Goal: Transaction & Acquisition: Subscribe to service/newsletter

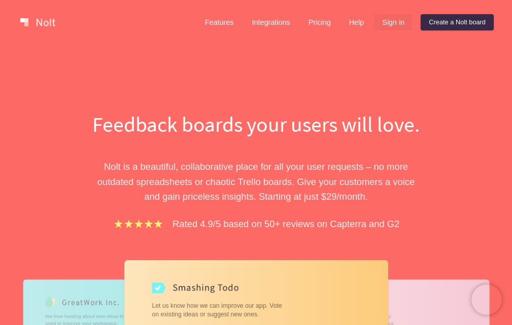
click at [391, 27] on link "Sign in" at bounding box center [393, 22] width 39 height 16
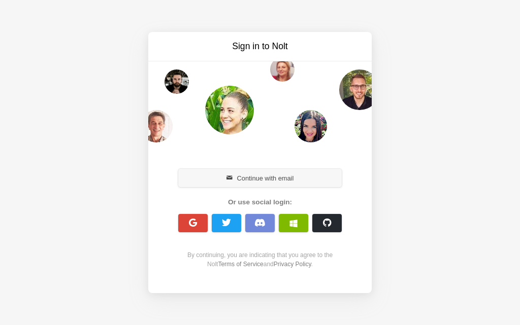
click at [251, 177] on button "Continue with email" at bounding box center [259, 178] width 163 height 18
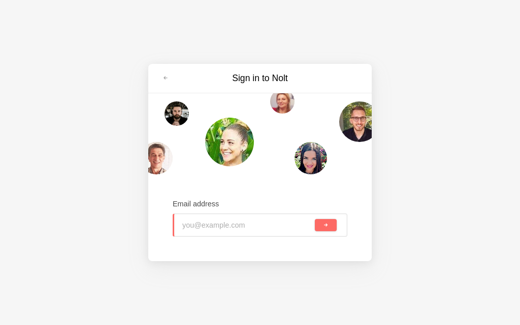
type input "[EMAIL_ADDRESS][DOMAIN_NAME]"
click at [328, 224] on button "submit" at bounding box center [326, 225] width 22 height 12
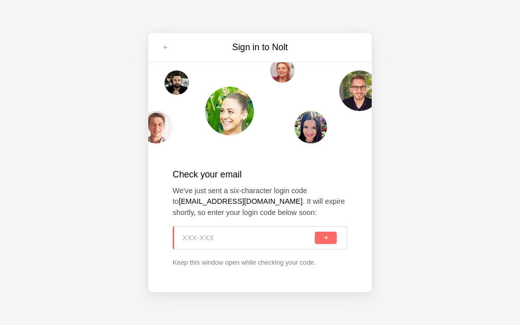
paste input "0J3-3CG"
type input "0J3-3CG"
click at [328, 244] on div "0J3-3CG" at bounding box center [260, 237] width 175 height 23
click at [327, 240] on span "submit" at bounding box center [326, 238] width 6 height 6
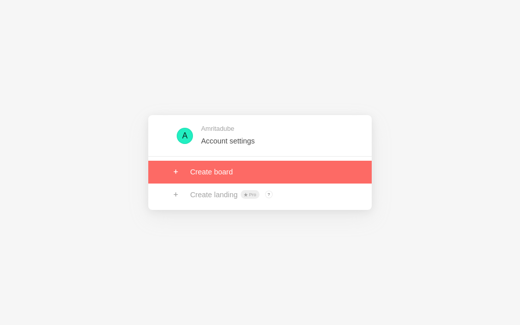
click at [222, 175] on link at bounding box center [259, 172] width 223 height 22
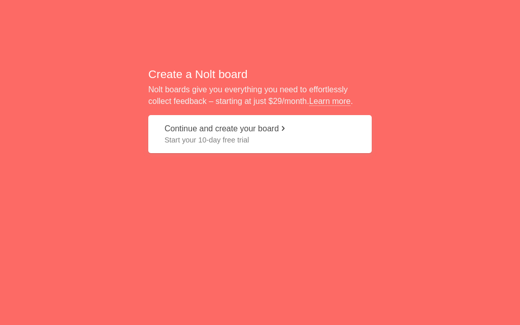
click at [209, 137] on span "Start your 10-day free trial" at bounding box center [259, 140] width 191 height 10
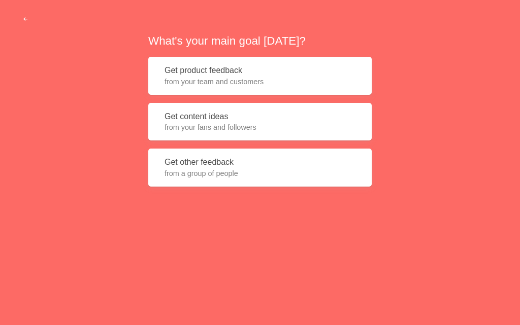
click at [214, 126] on span "from your fans and followers" at bounding box center [259, 127] width 191 height 10
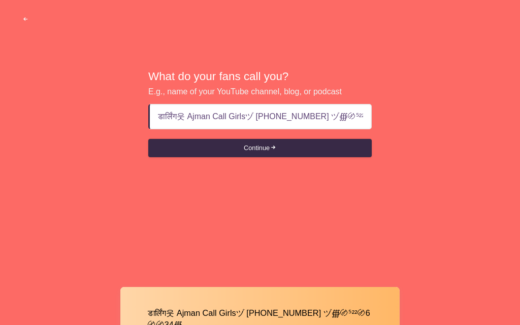
scroll to position [0, 22]
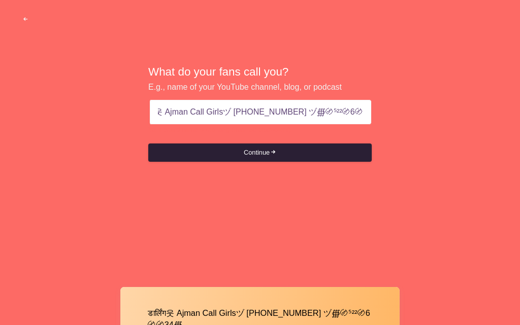
click at [284, 149] on button "Continue" at bounding box center [259, 153] width 223 height 18
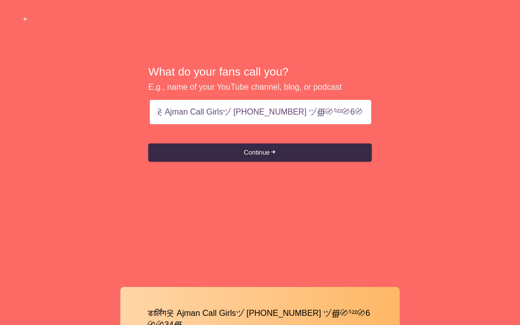
scroll to position [0, 23]
drag, startPoint x: 310, startPoint y: 115, endPoint x: 374, endPoint y: 114, distance: 64.5
click at [374, 114] on div "What do your fans call you? E.g., name of your YouTube channel, blog, or podcas…" at bounding box center [260, 114] width 520 height 228
type input "डार्लिंग웃 Ajman Call Girlsヅ 0522060034 ヅ∰〄⁵"
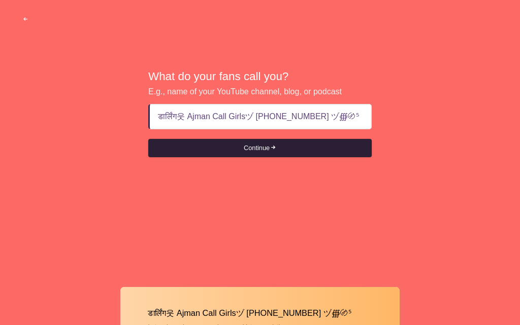
click at [287, 148] on button "Continue" at bounding box center [259, 148] width 223 height 18
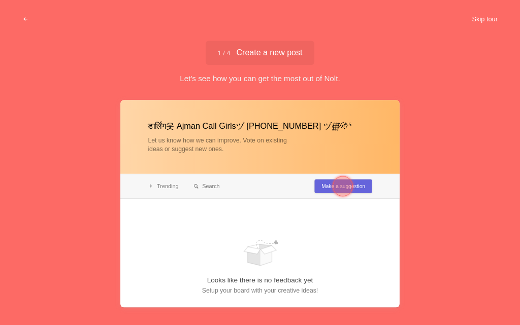
click at [482, 23] on button "Skip tour" at bounding box center [484, 19] width 50 height 18
